Goal: Transaction & Acquisition: Purchase product/service

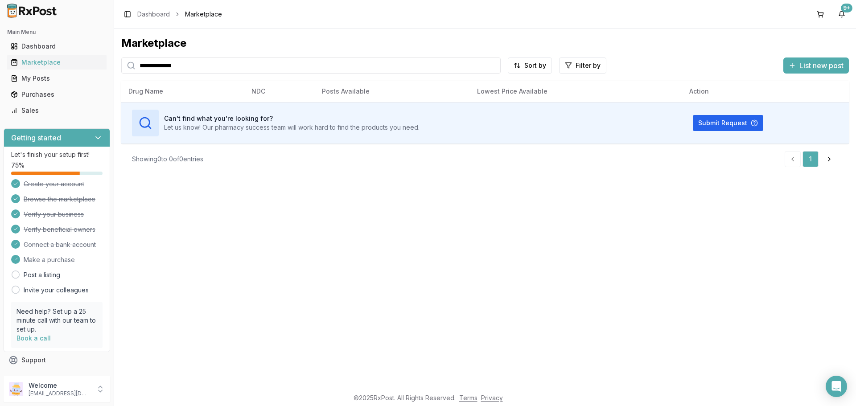
drag, startPoint x: 169, startPoint y: 46, endPoint x: 0, endPoint y: -46, distance: 192.4
click at [0, 0] on html "**********" at bounding box center [428, 203] width 856 height 406
type input "********"
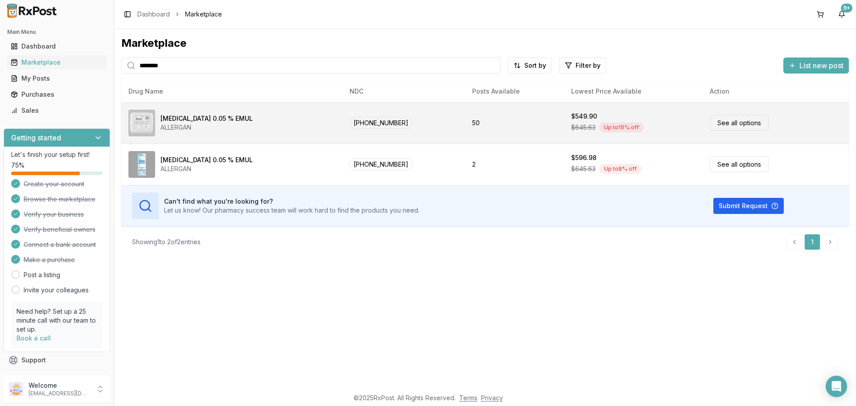
click at [734, 123] on link "See all options" at bounding box center [739, 123] width 59 height 16
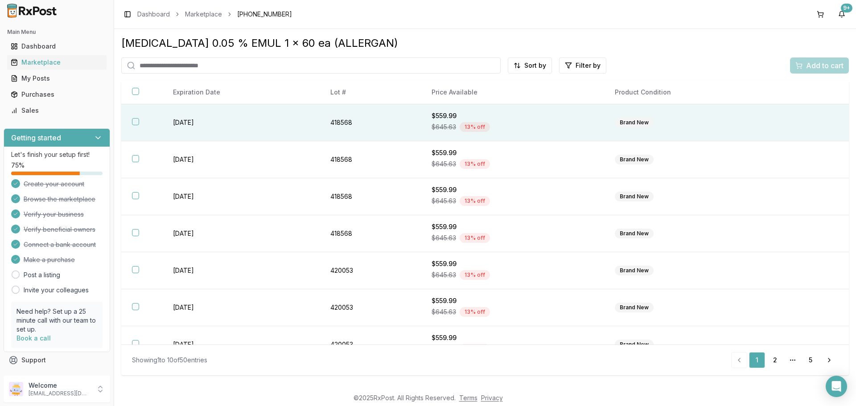
drag, startPoint x: 134, startPoint y: 122, endPoint x: 134, endPoint y: 131, distance: 8.5
click at [134, 123] on button "button" at bounding box center [135, 121] width 7 height 7
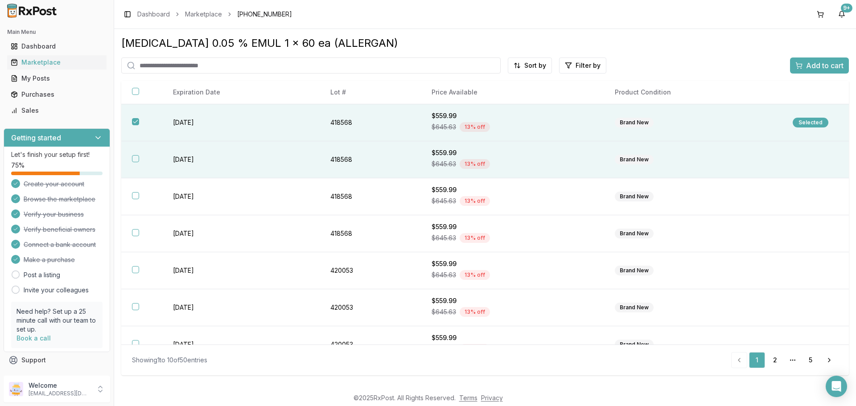
drag, startPoint x: 135, startPoint y: 158, endPoint x: 137, endPoint y: 176, distance: 18.0
click at [135, 161] on button "button" at bounding box center [135, 158] width 7 height 7
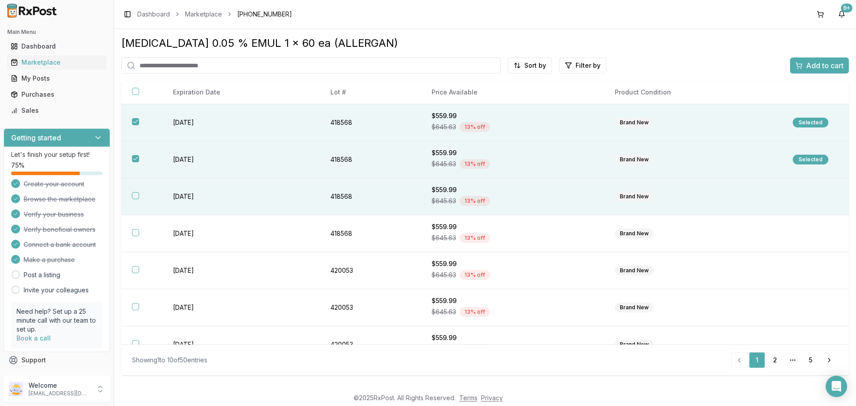
drag, startPoint x: 136, startPoint y: 196, endPoint x: 152, endPoint y: 193, distance: 15.9
click at [138, 196] on button "button" at bounding box center [135, 195] width 7 height 7
click at [831, 62] on span "Add to cart" at bounding box center [824, 65] width 37 height 11
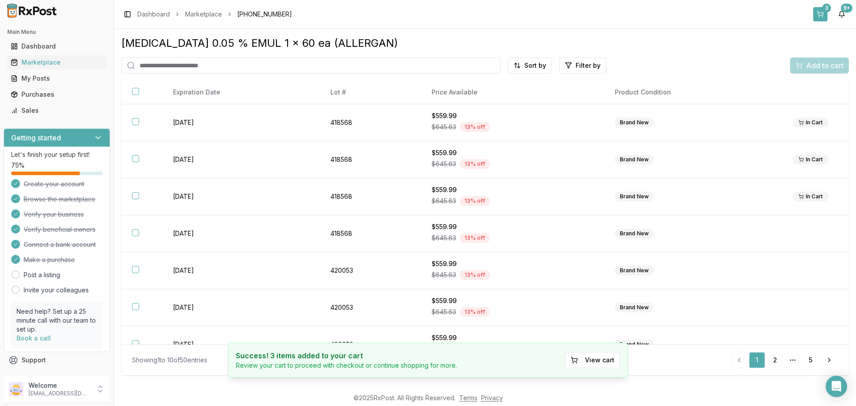
click at [825, 7] on div "3" at bounding box center [826, 8] width 9 height 9
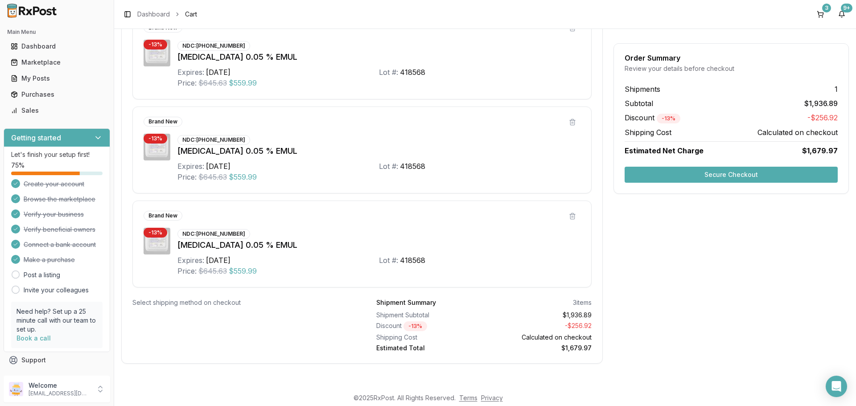
scroll to position [224, 0]
click at [668, 175] on button "Secure Checkout" at bounding box center [731, 175] width 213 height 16
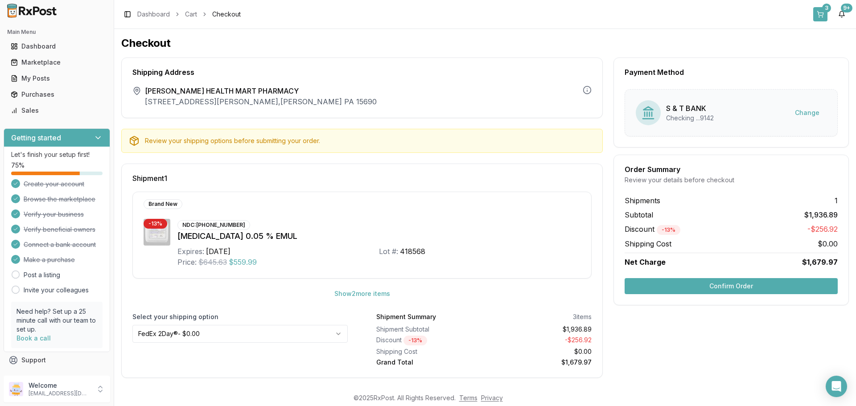
click at [824, 9] on div "3" at bounding box center [826, 8] width 9 height 9
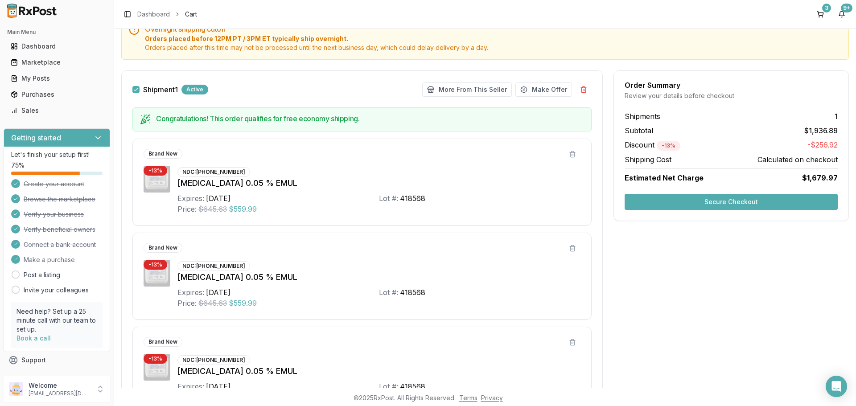
scroll to position [224, 0]
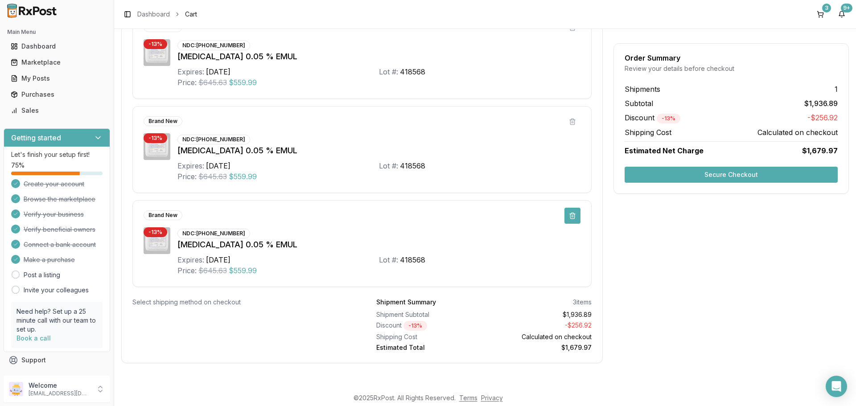
click at [567, 216] on button at bounding box center [573, 216] width 16 height 16
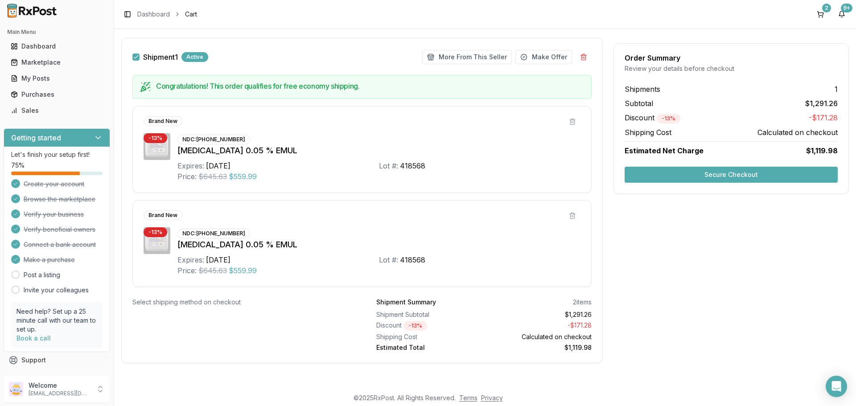
scroll to position [130, 0]
click at [728, 177] on button "Secure Checkout" at bounding box center [731, 175] width 213 height 16
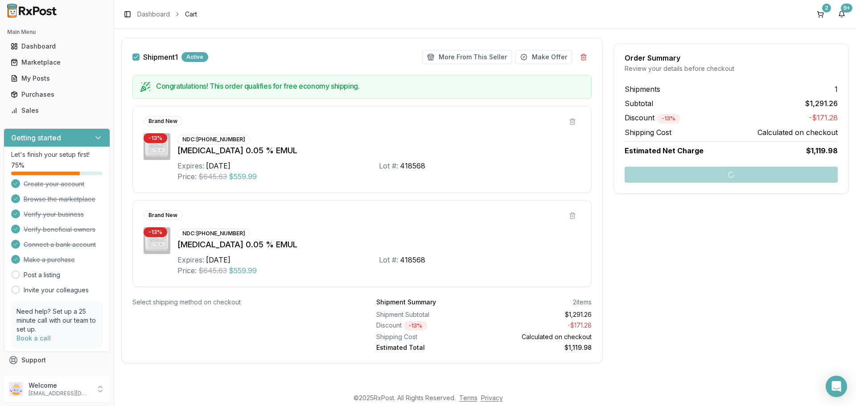
scroll to position [4, 0]
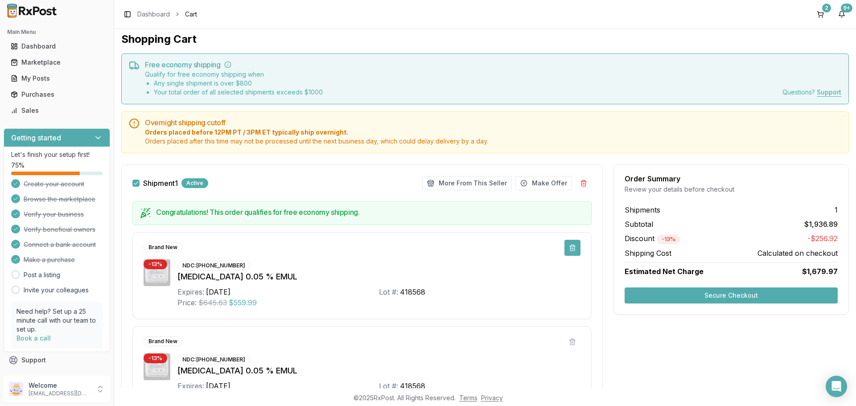
click at [567, 250] on button at bounding box center [573, 248] width 16 height 16
click at [669, 295] on button "Secure Checkout" at bounding box center [731, 296] width 213 height 16
